Goal: Task Accomplishment & Management: Use online tool/utility

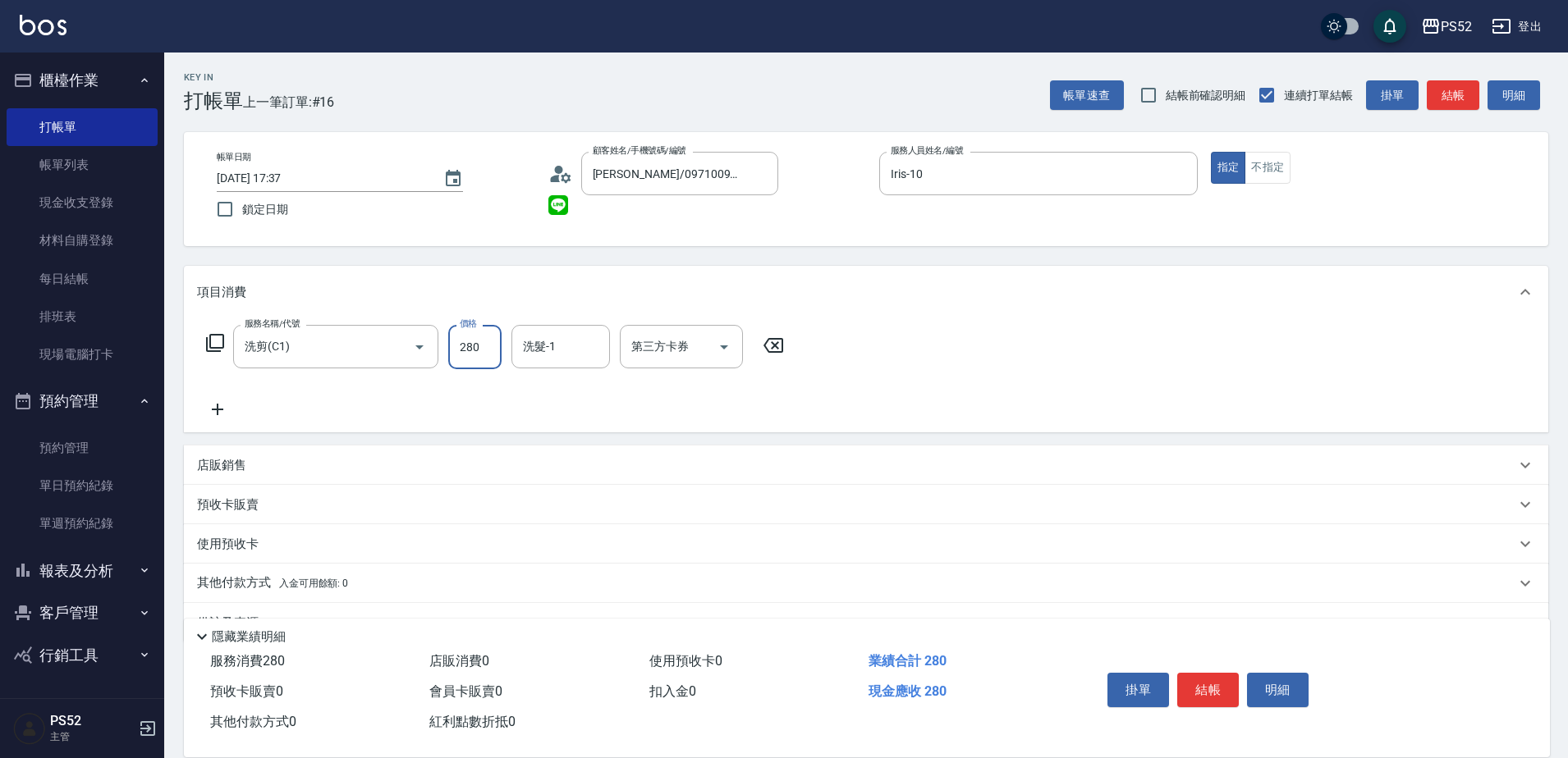
click at [462, 353] on input "280" at bounding box center [474, 346] width 53 height 44
type input "350"
click at [1221, 675] on button "結帳" at bounding box center [1208, 690] width 62 height 34
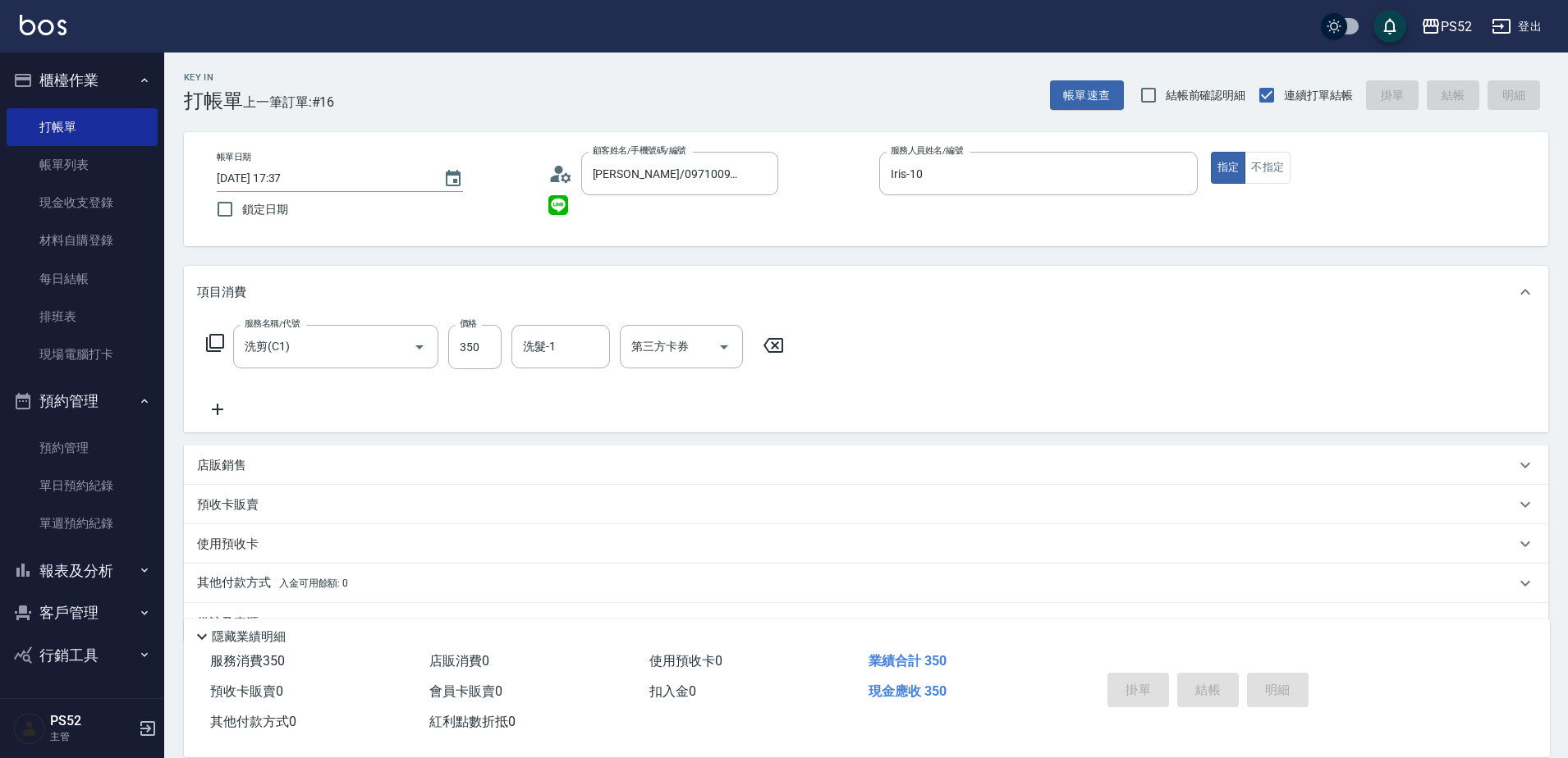
type input "[DATE] 18:18"
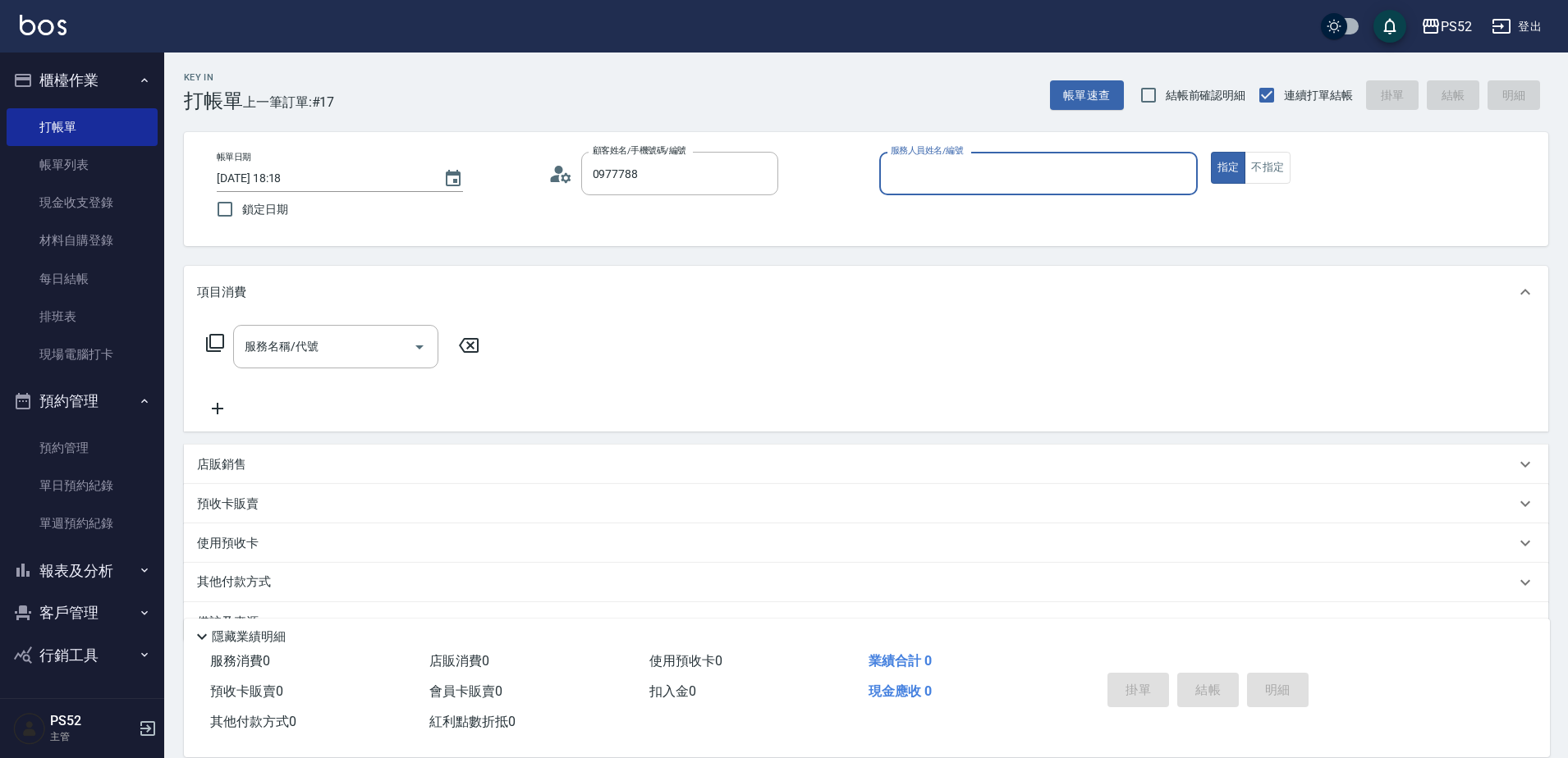
type input "[PERSON_NAME]/0977788529/P0977788529"
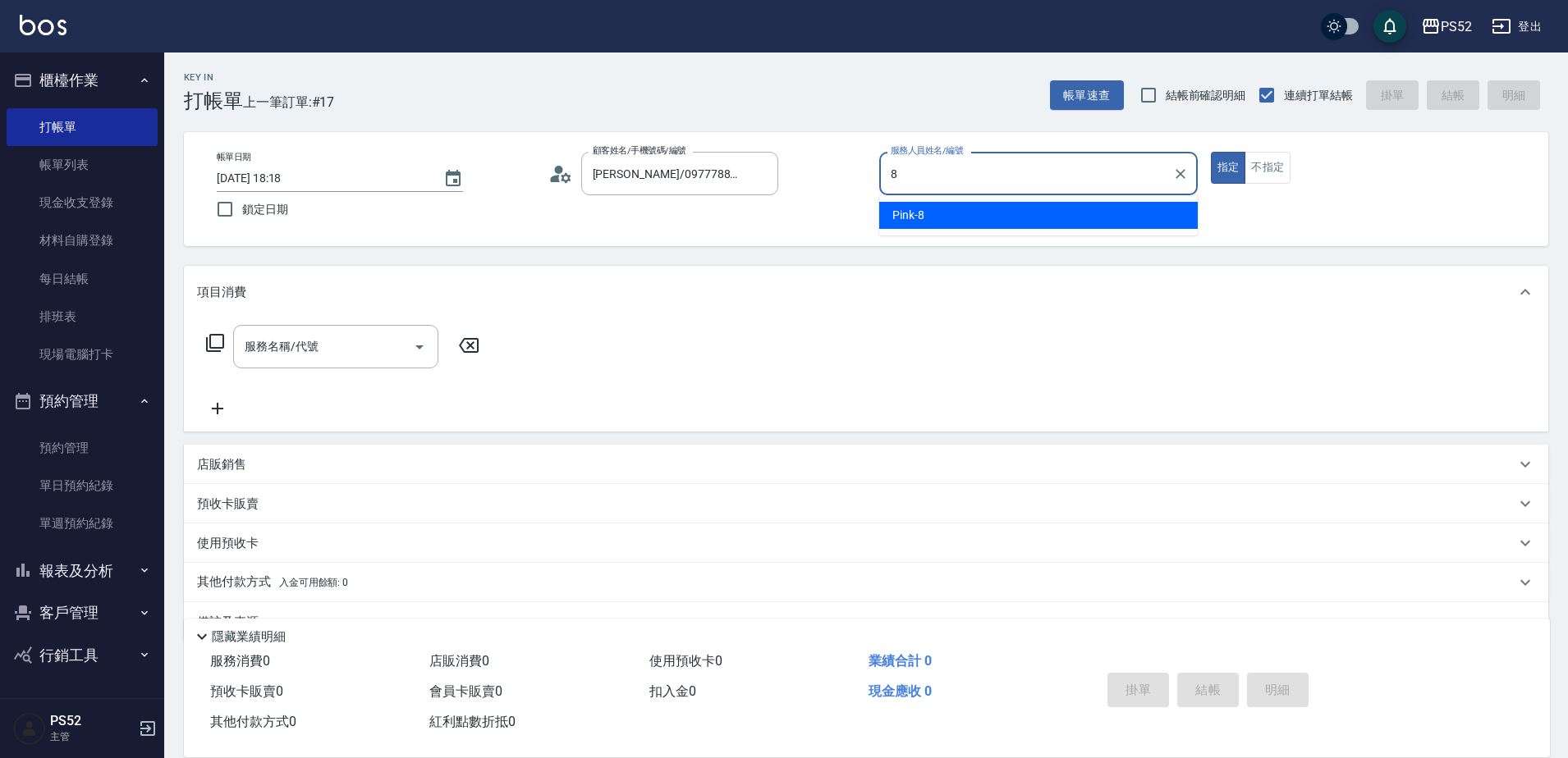
type input "Pink-8"
type button "true"
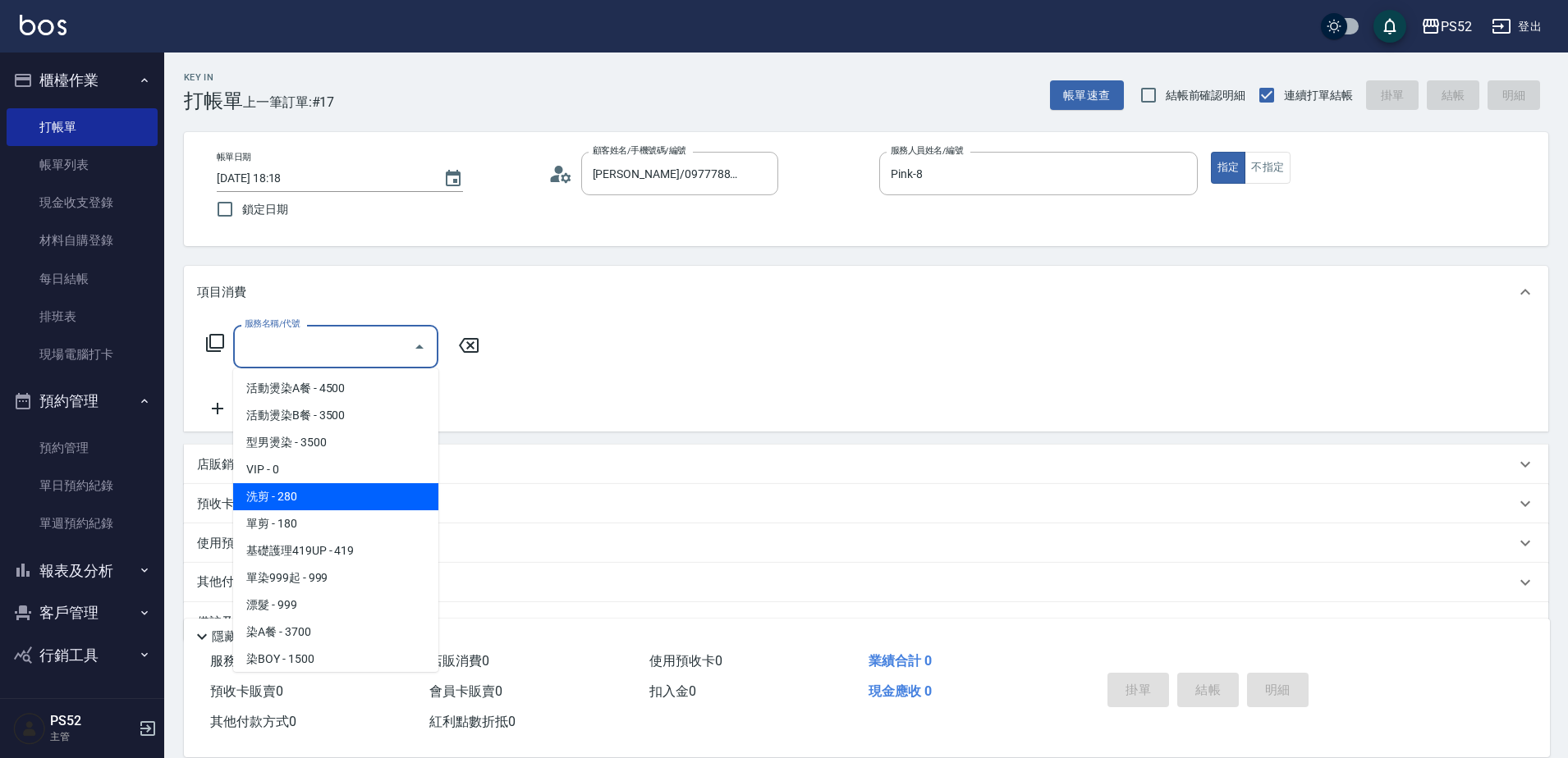
type input "洗剪(C1)"
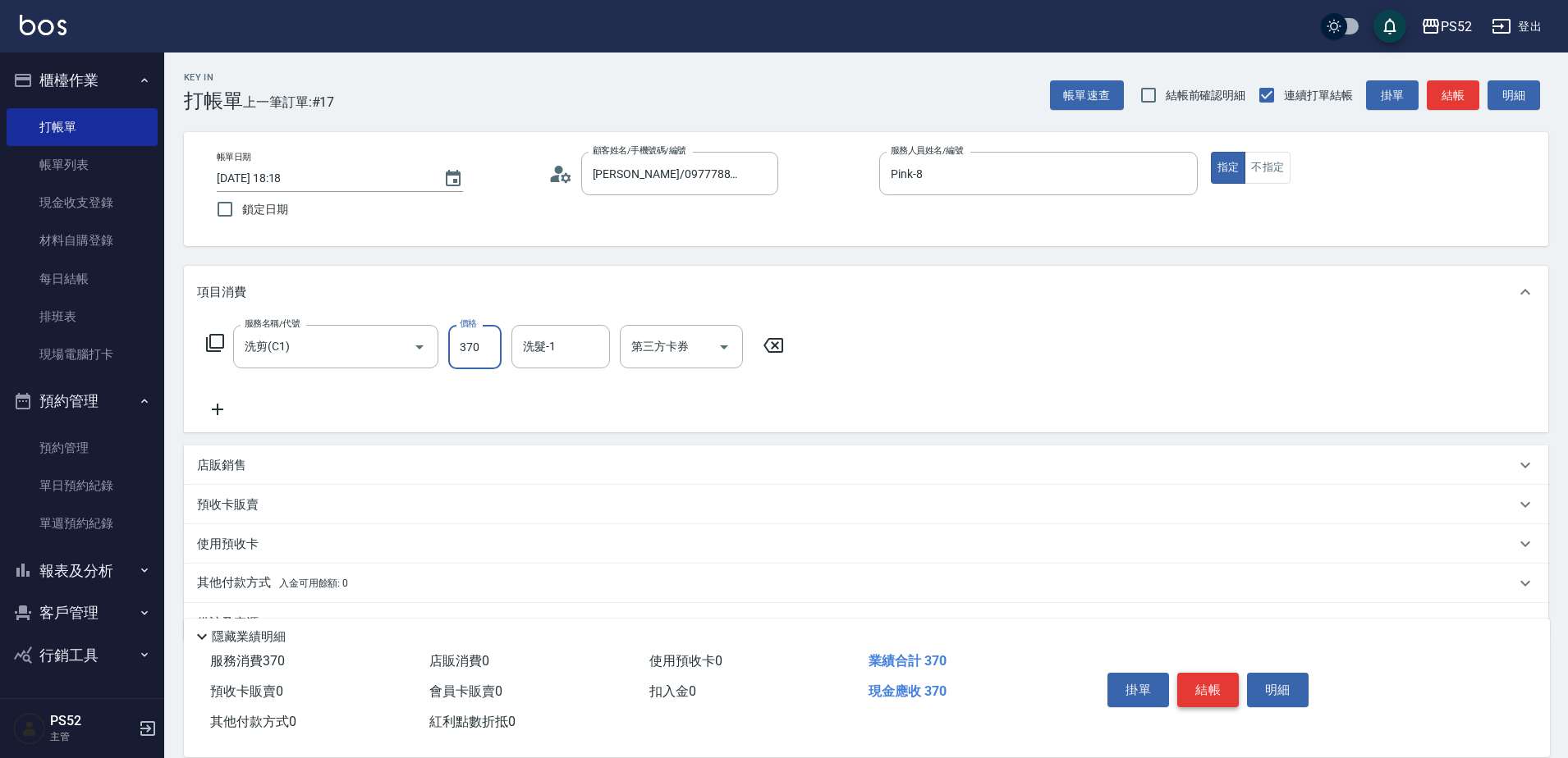
type input "370"
click at [1221, 675] on button "結帳" at bounding box center [1208, 690] width 62 height 34
